Goal: Check status: Check status

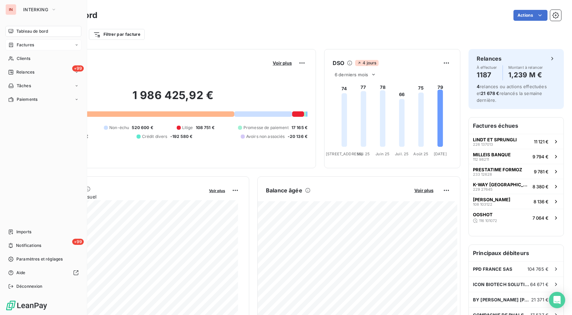
click at [22, 47] on span "Factures" at bounding box center [25, 45] width 17 height 6
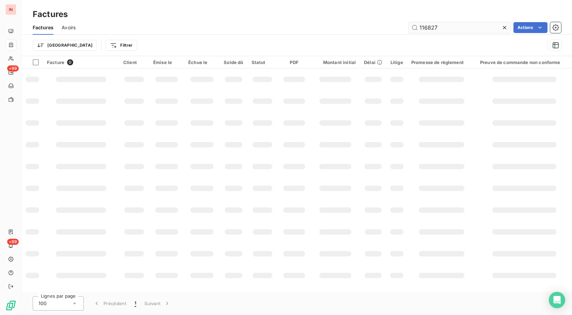
drag, startPoint x: 475, startPoint y: 29, endPoint x: 334, endPoint y: 26, distance: 141.8
click at [409, 26] on input "116827" at bounding box center [460, 27] width 102 height 11
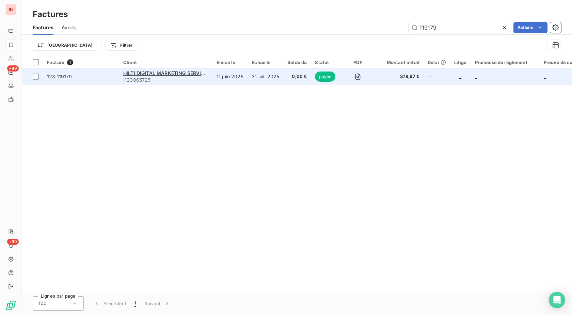
type input "119179"
click at [235, 77] on td "11 juin 2025" at bounding box center [230, 76] width 35 height 16
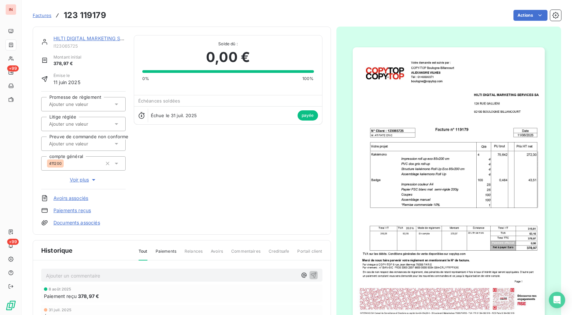
click at [101, 38] on link "HILTI DIGITAL MARKETING SERVICES SA" at bounding box center [101, 38] width 95 height 6
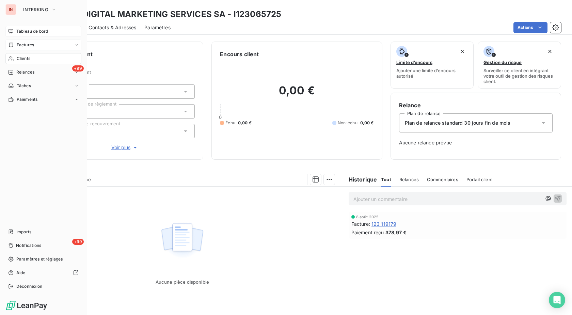
click at [16, 29] on div "Tableau de bord" at bounding box center [43, 31] width 76 height 11
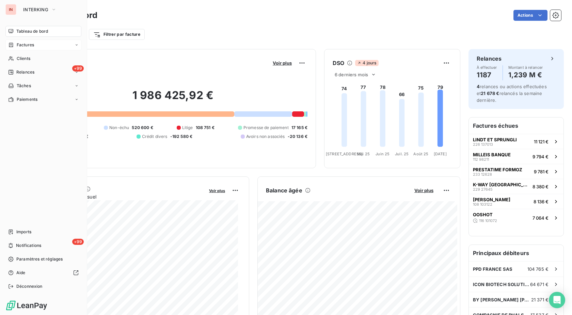
click at [15, 45] on div "Factures" at bounding box center [21, 45] width 26 height 6
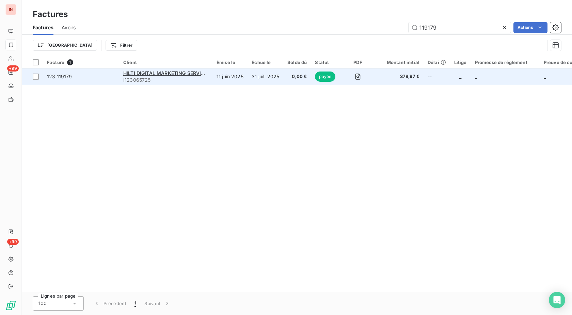
click at [269, 81] on td "31 juil. 2025" at bounding box center [266, 76] width 36 height 16
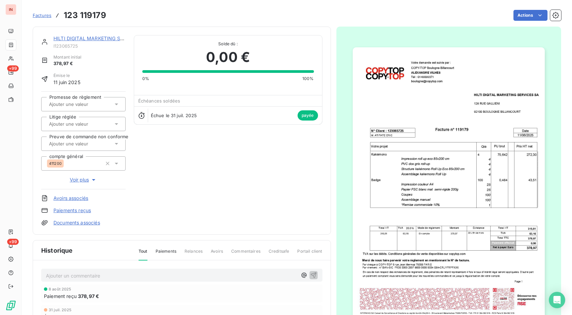
click at [265, 172] on div "HILTI DIGITAL MARKETING SERVICES SA I123065725 Montant initial 378,97 € Émise l…" at bounding box center [181, 130] width 281 height 191
